Goal: Navigation & Orientation: Find specific page/section

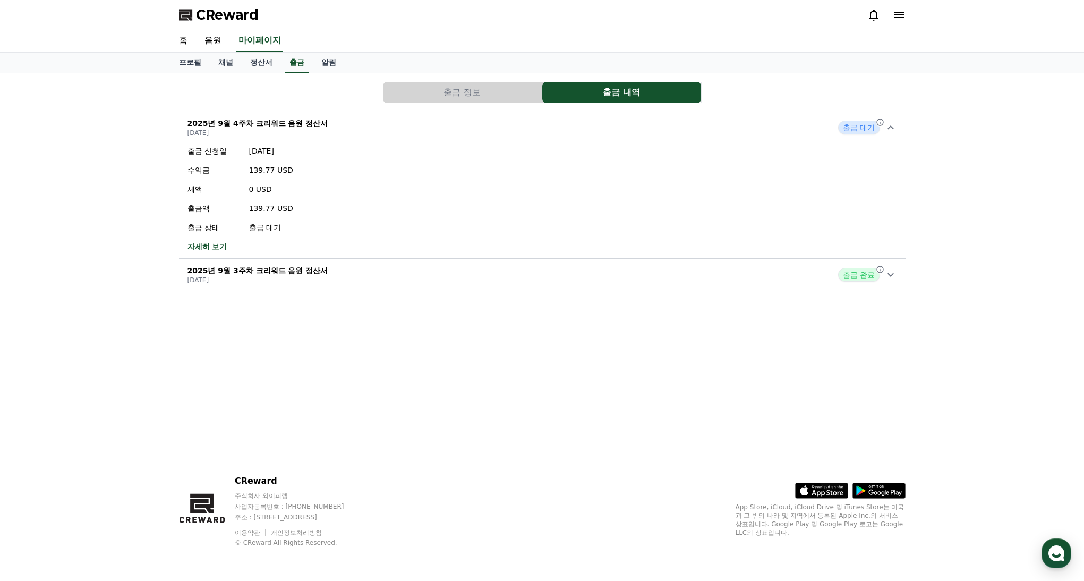
scroll to position [224, 0]
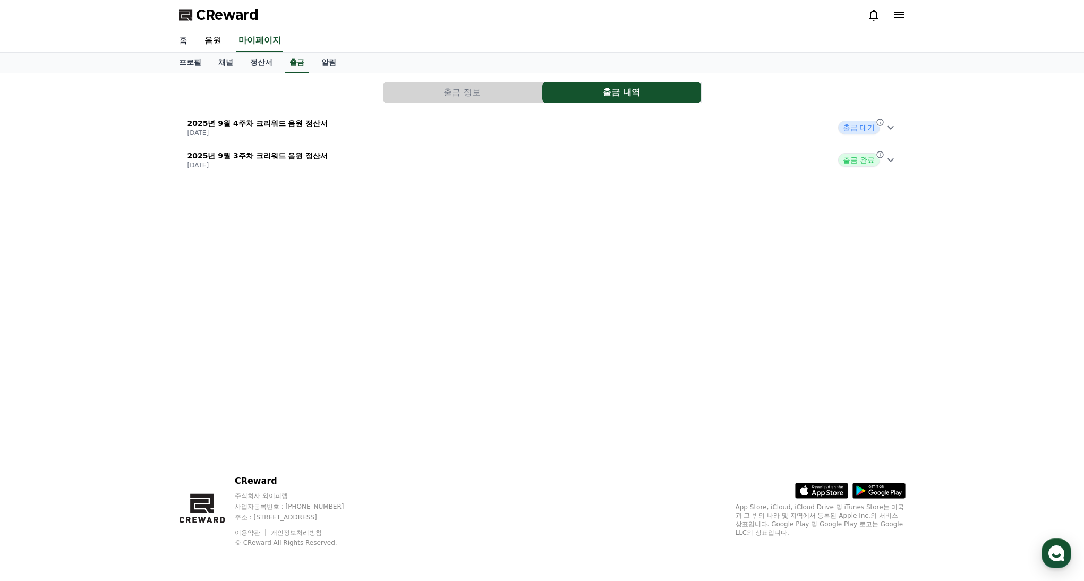
click at [182, 41] on link "홈" at bounding box center [184, 41] width 26 height 22
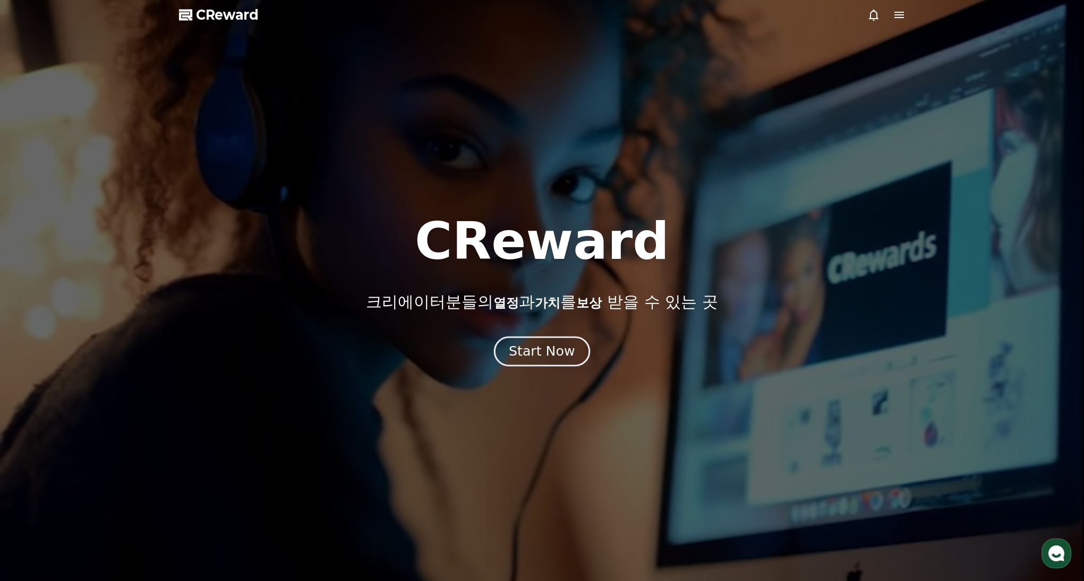
click at [525, 341] on button "Start Now" at bounding box center [542, 351] width 96 height 30
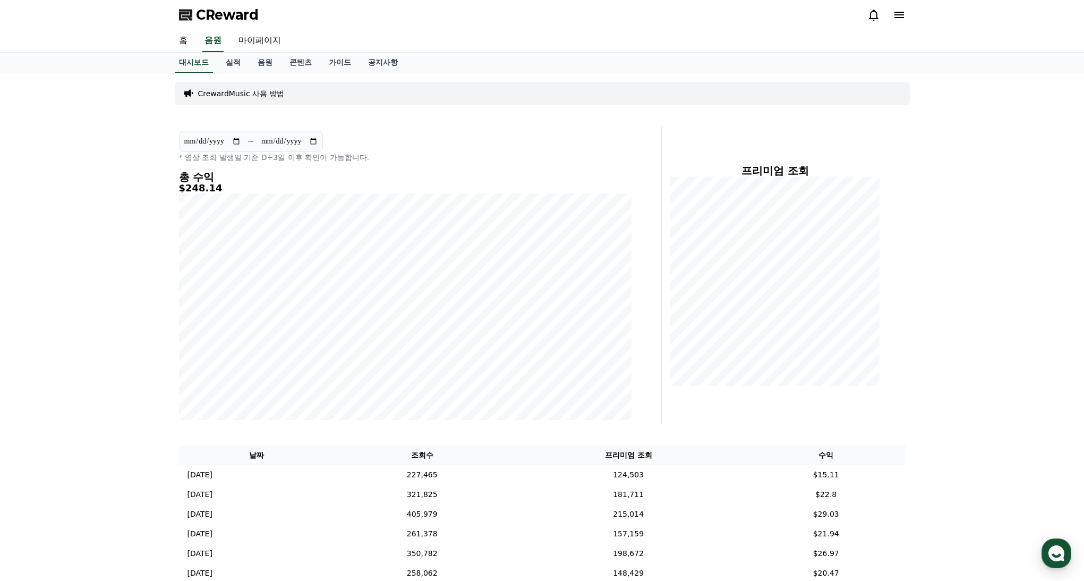
click at [939, 189] on div "**********" at bounding box center [542, 410] width 1084 height 675
